Goal: Information Seeking & Learning: Learn about a topic

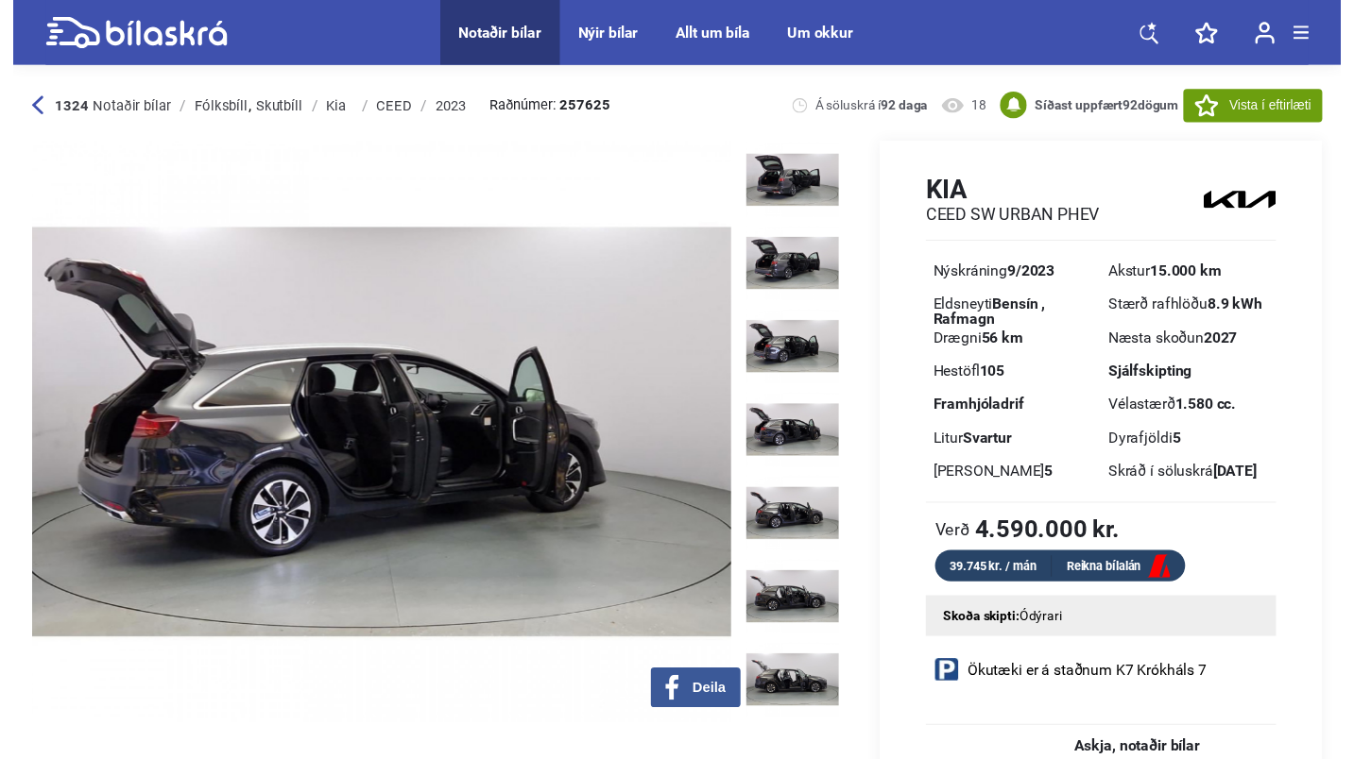
scroll to position [5209, 0]
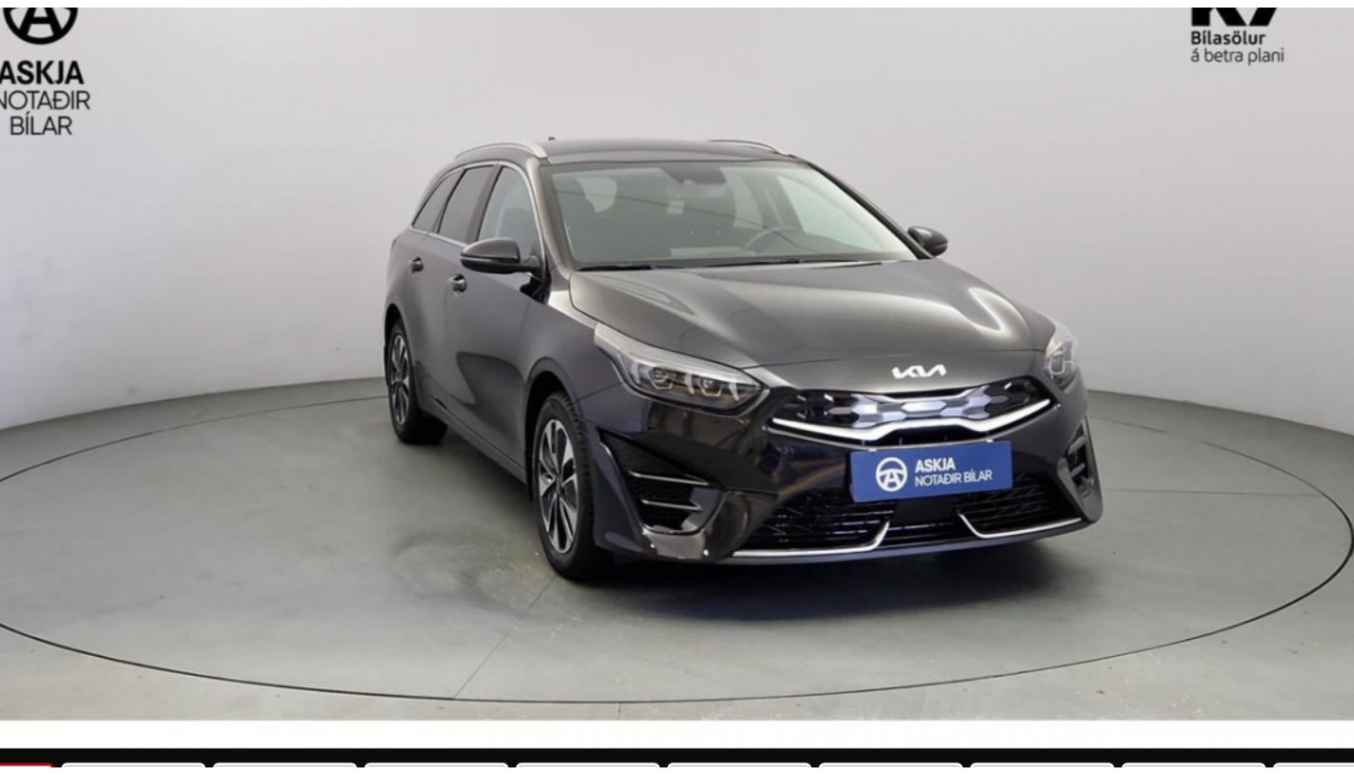
scroll to position [11, 0]
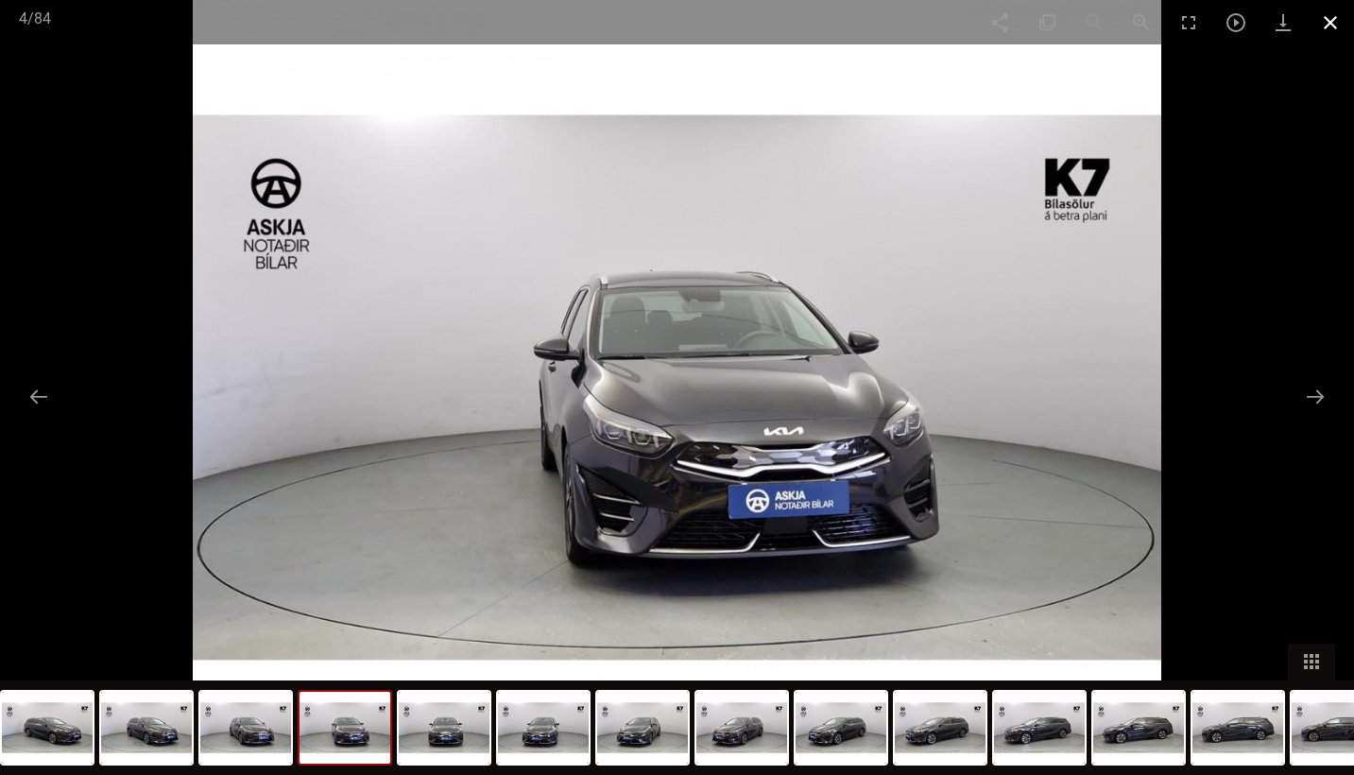
click at [1334, 24] on span at bounding box center [1329, 22] width 47 height 44
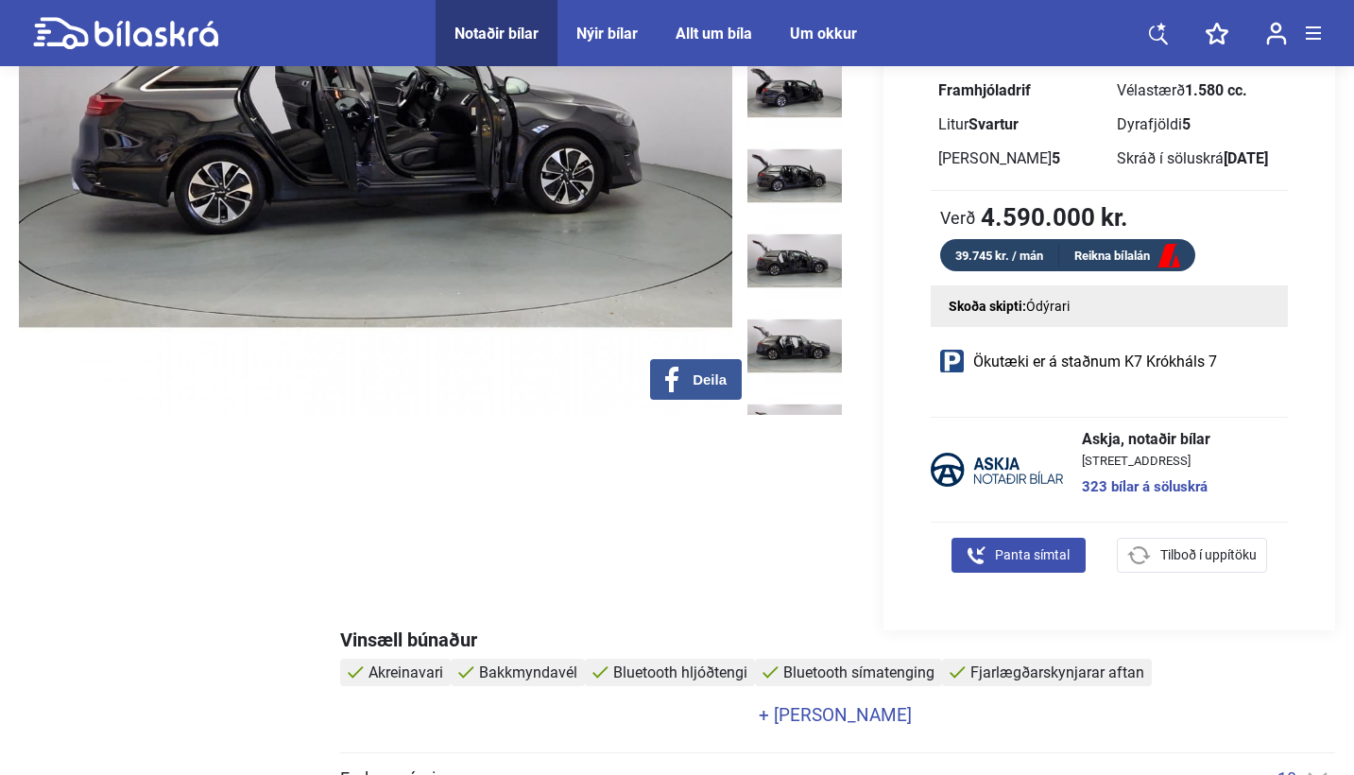
scroll to position [877, 0]
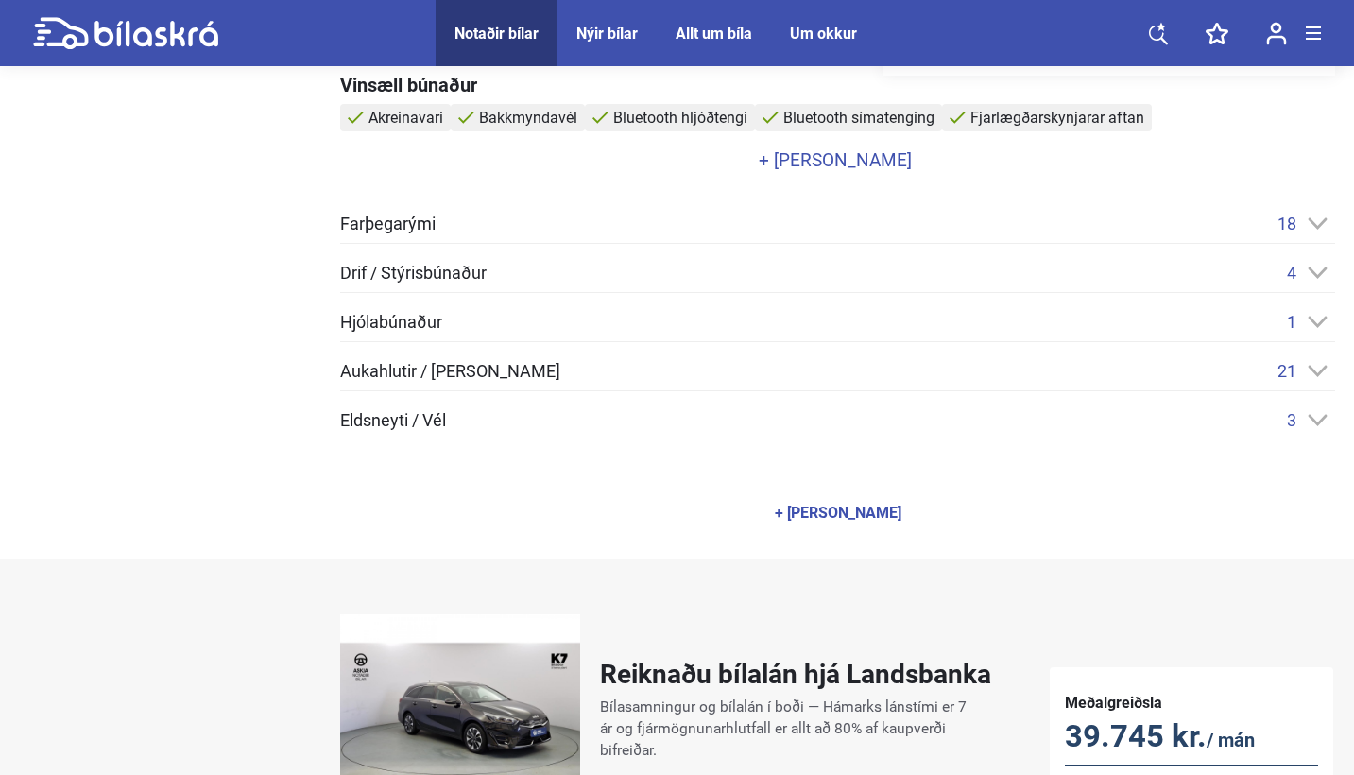
click at [983, 385] on div "Aukahlutir / Annar búnaður 21 Aðfellanlegir hliðarspeglar Akreinavari Bakkmynda…" at bounding box center [837, 376] width 995 height 30
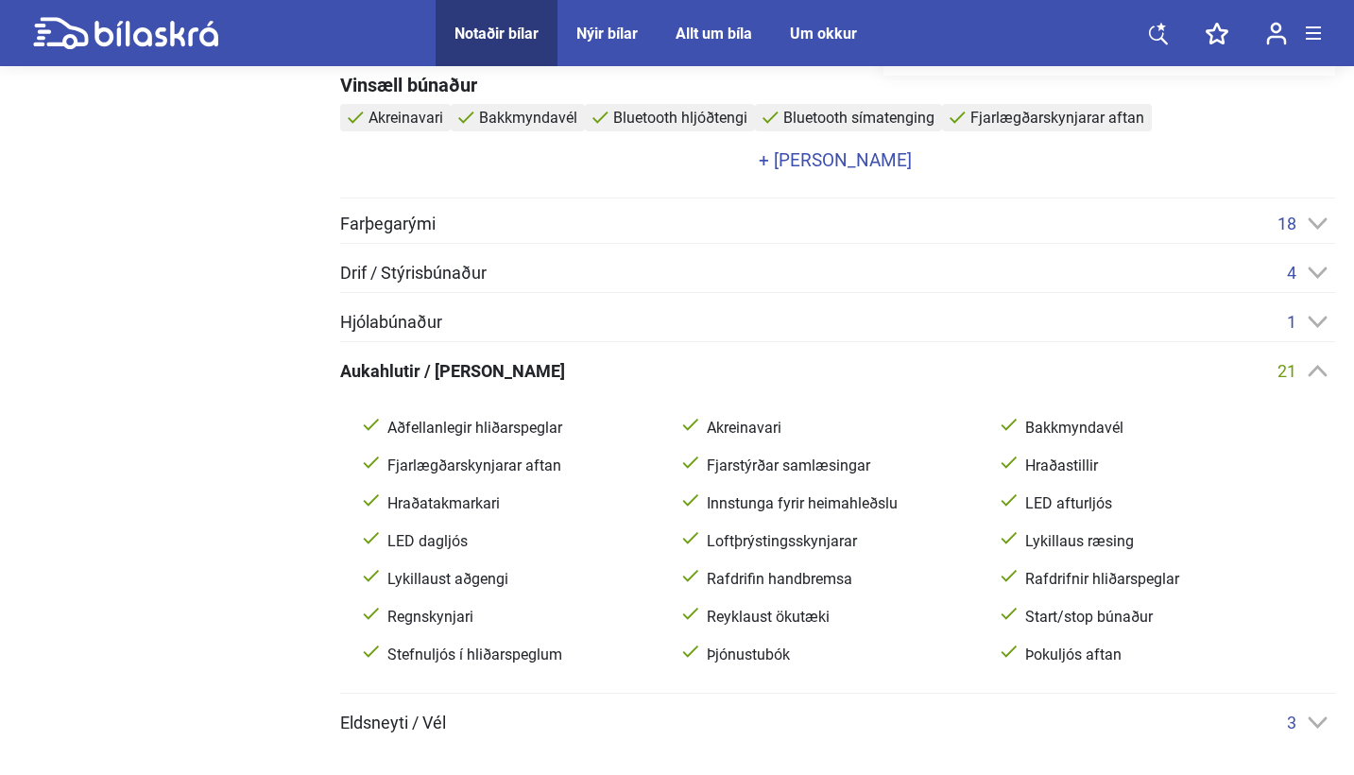
click at [1312, 319] on icon at bounding box center [1317, 321] width 19 height 11
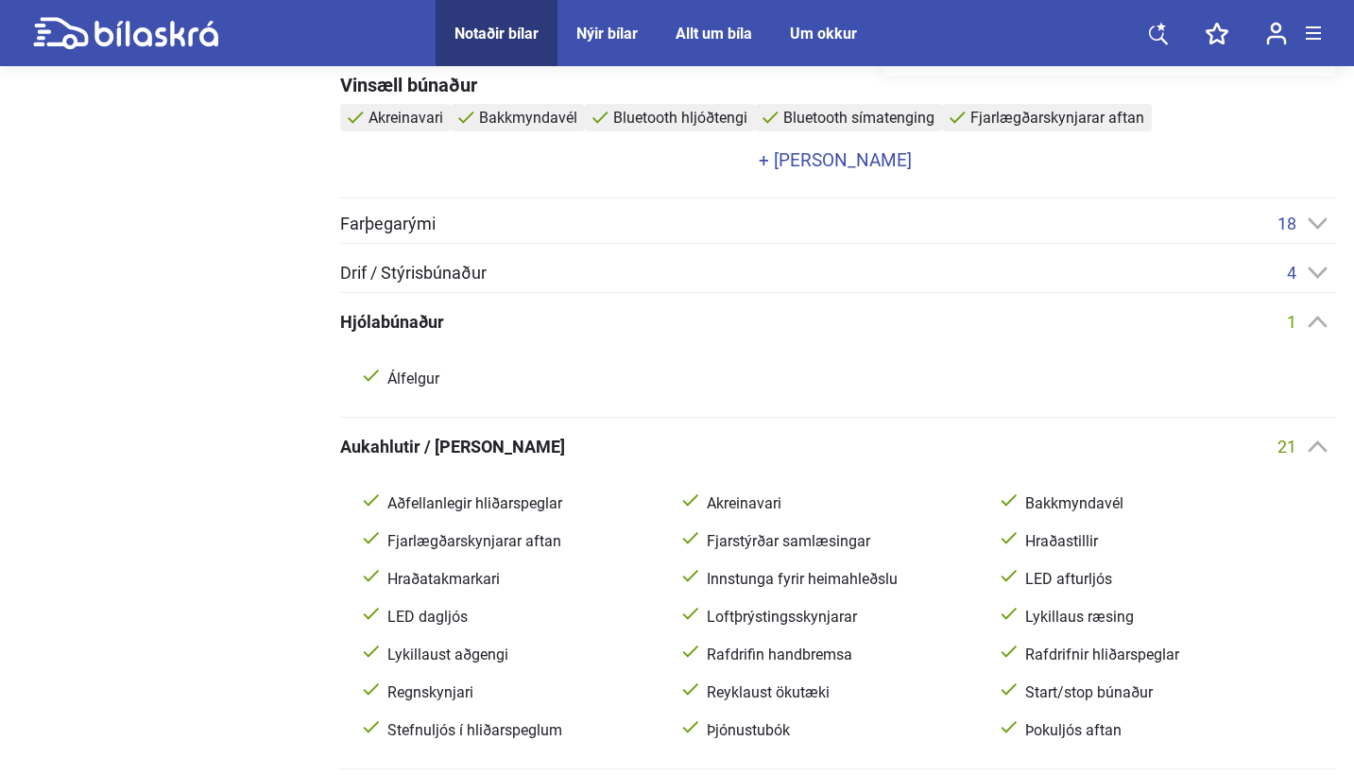
click at [1305, 270] on div "4" at bounding box center [1311, 273] width 48 height 20
